Goal: Register for event/course

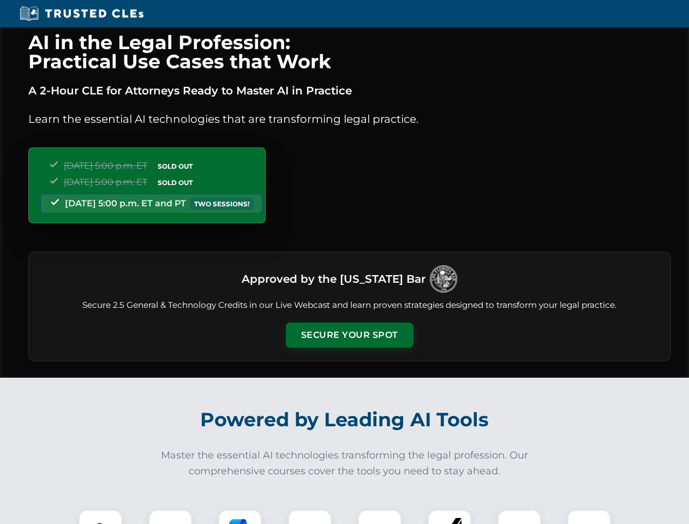
click at [349, 335] on button "Secure Your Spot" at bounding box center [350, 335] width 128 height 25
click at [100, 517] on img at bounding box center [101, 532] width 32 height 32
